Goal: Task Accomplishment & Management: Use online tool/utility

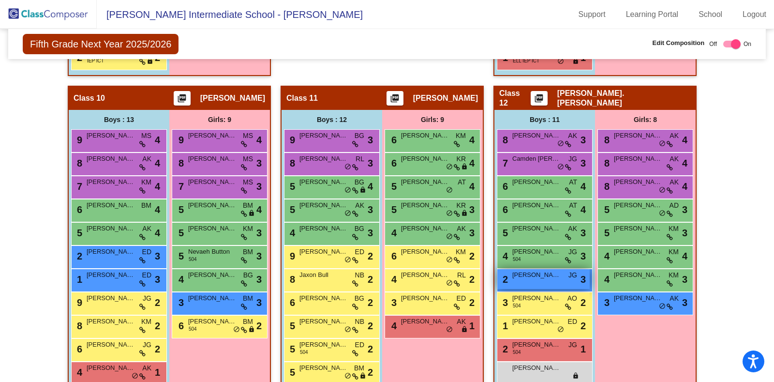
scroll to position [1326, 0]
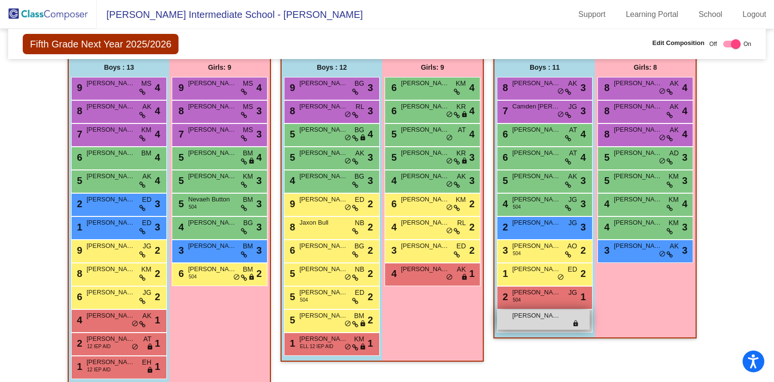
click at [520, 311] on span "[PERSON_NAME]" at bounding box center [536, 316] width 48 height 10
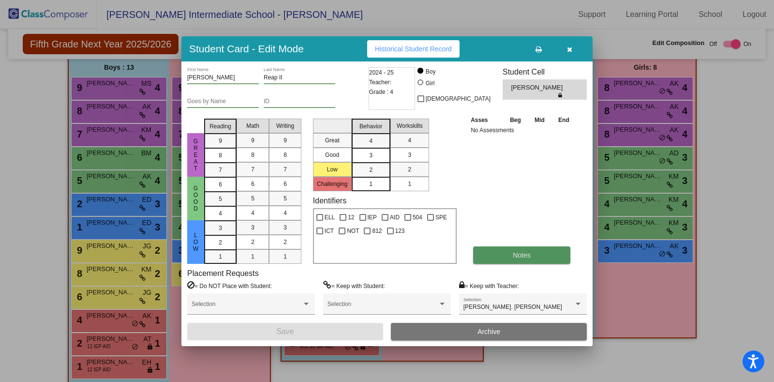
click at [500, 255] on button "Notes" at bounding box center [521, 254] width 97 height 17
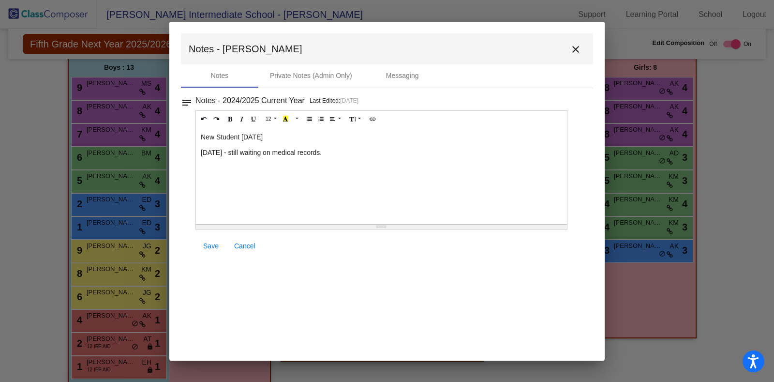
click at [573, 49] on mat-icon "close" at bounding box center [576, 50] width 12 height 12
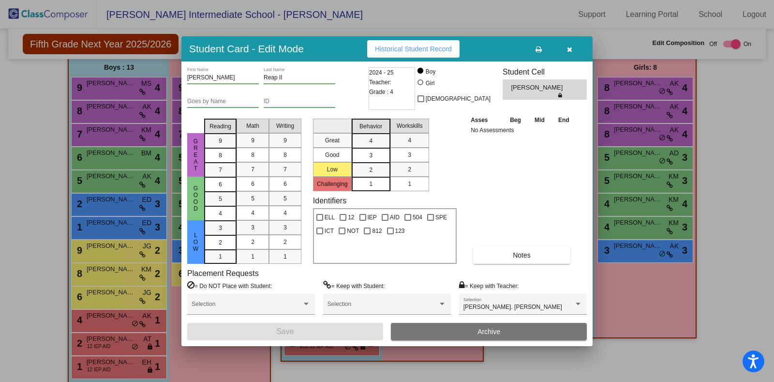
click at [573, 49] on button "button" at bounding box center [569, 48] width 31 height 17
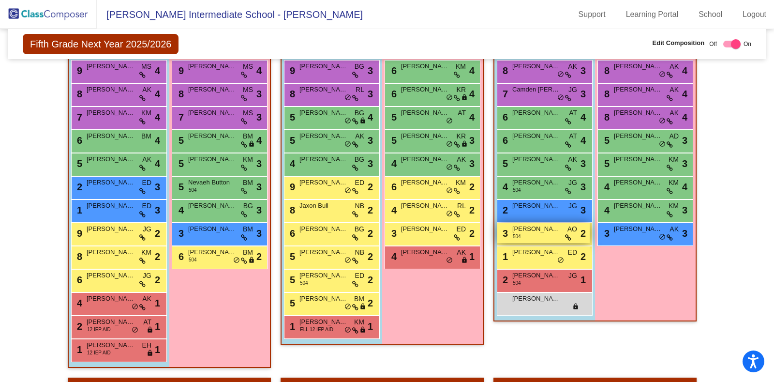
scroll to position [1294, 0]
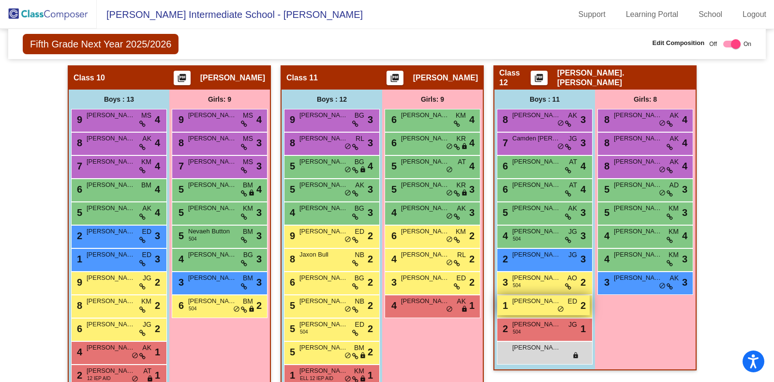
click at [519, 301] on div "1 [PERSON_NAME] ED lock do_not_disturb_alt 2" at bounding box center [543, 305] width 92 height 20
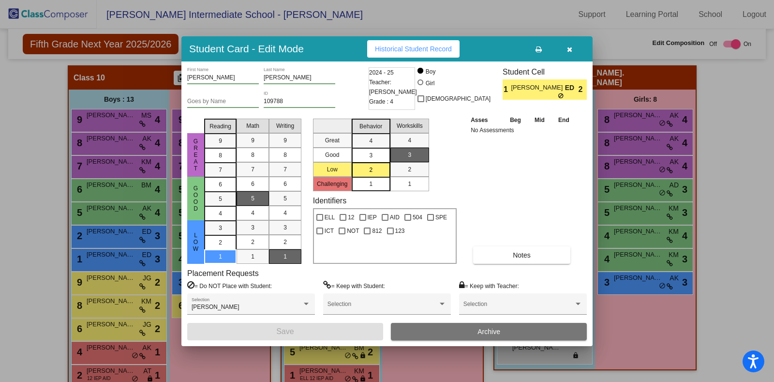
click at [569, 44] on button "button" at bounding box center [569, 48] width 31 height 17
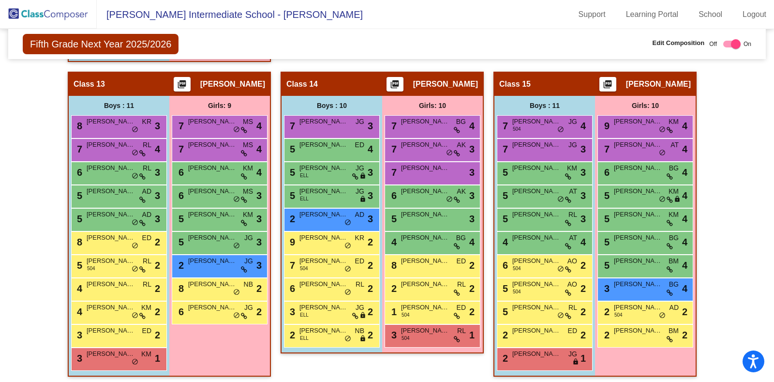
scroll to position [1649, 0]
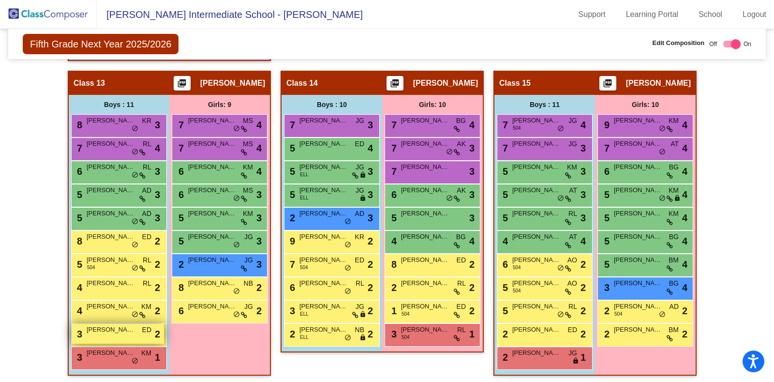
click at [113, 327] on span "[PERSON_NAME] [PERSON_NAME]" at bounding box center [111, 330] width 48 height 10
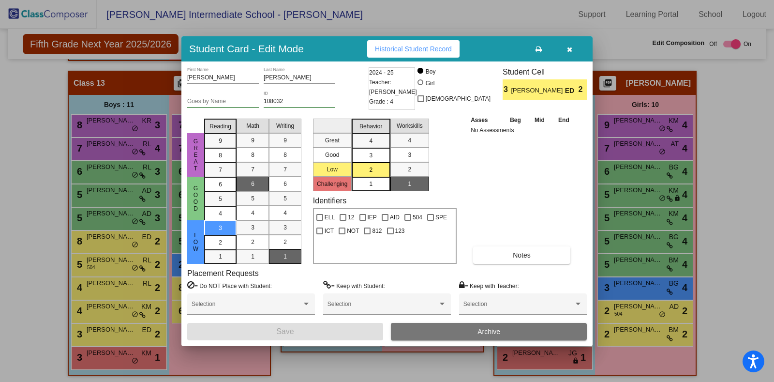
click at [570, 47] on icon "button" at bounding box center [569, 49] width 5 height 7
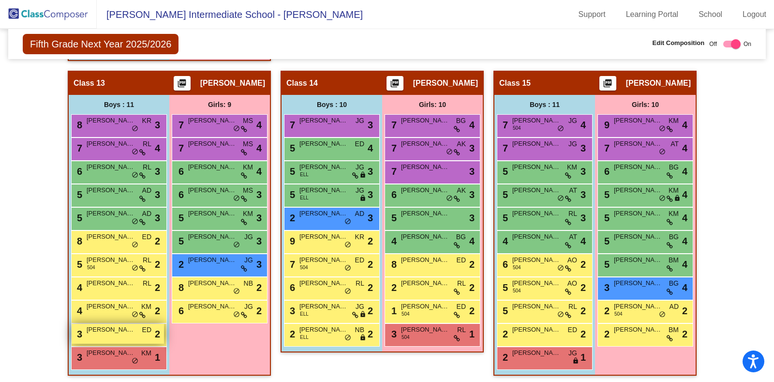
click at [95, 328] on span "[PERSON_NAME] [PERSON_NAME]" at bounding box center [111, 330] width 48 height 10
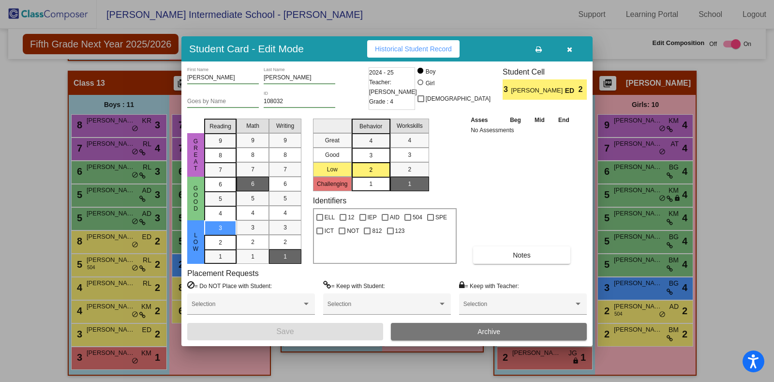
click at [569, 50] on icon "button" at bounding box center [569, 49] width 5 height 7
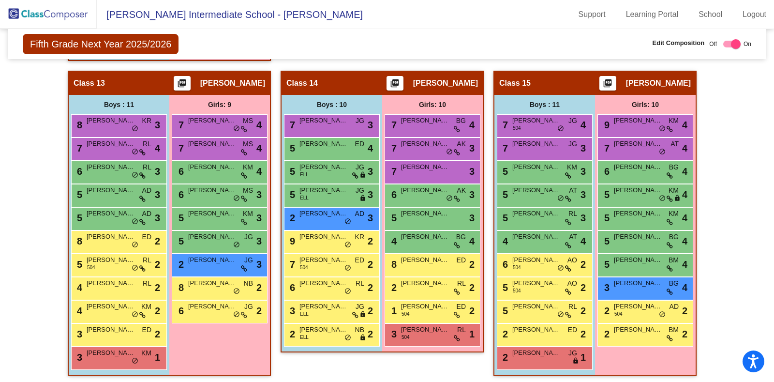
click at [272, 54] on div "Fifth Grade Next Year 2025/2026 Edit Composition Off On Incoming Digital Data W…" at bounding box center [387, 44] width 758 height 30
